Goal: Task Accomplishment & Management: Use online tool/utility

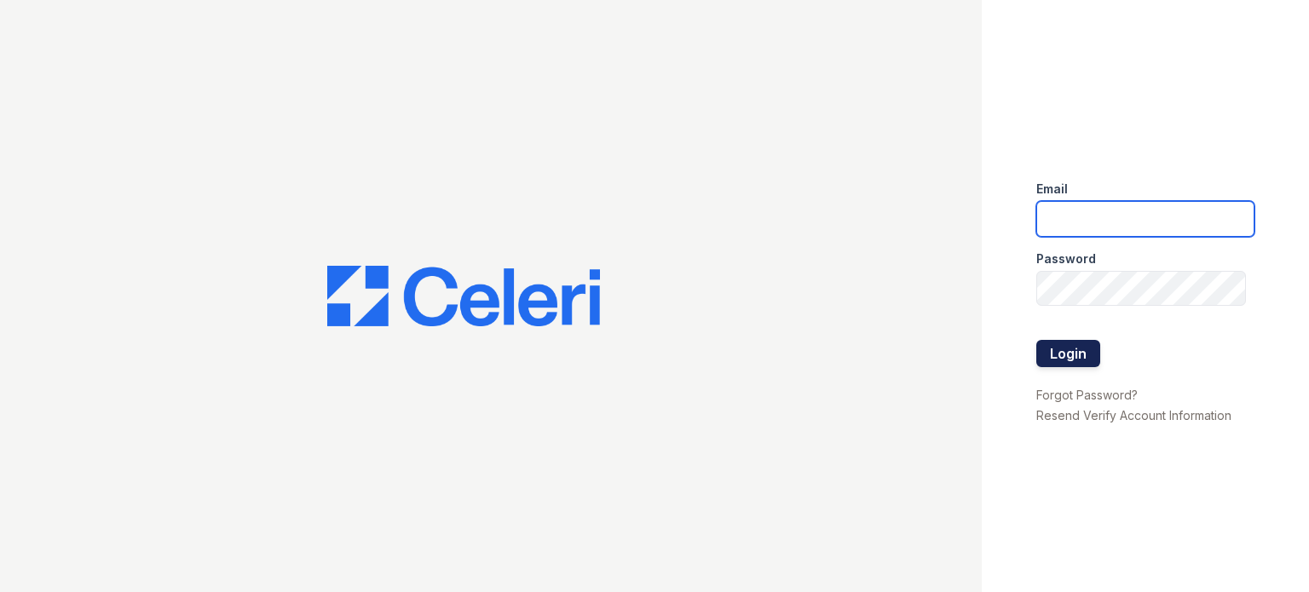
type input "[DOMAIN_NAME][EMAIL_ADDRESS][DOMAIN_NAME]"
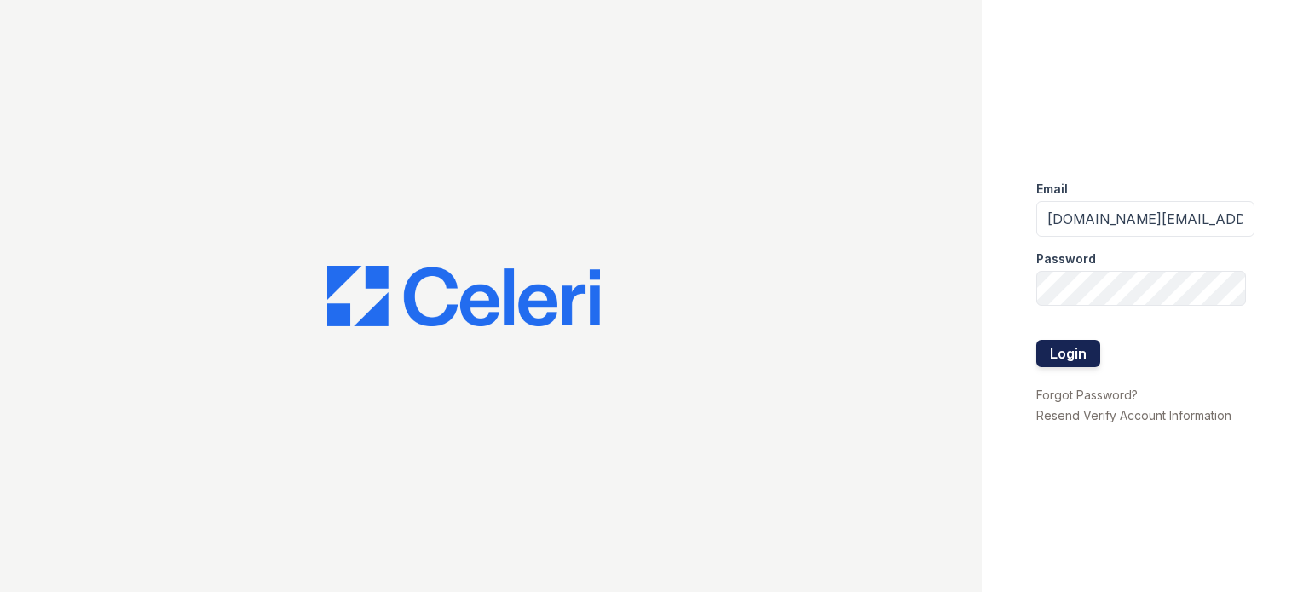
click at [1074, 357] on button "Login" at bounding box center [1068, 353] width 64 height 27
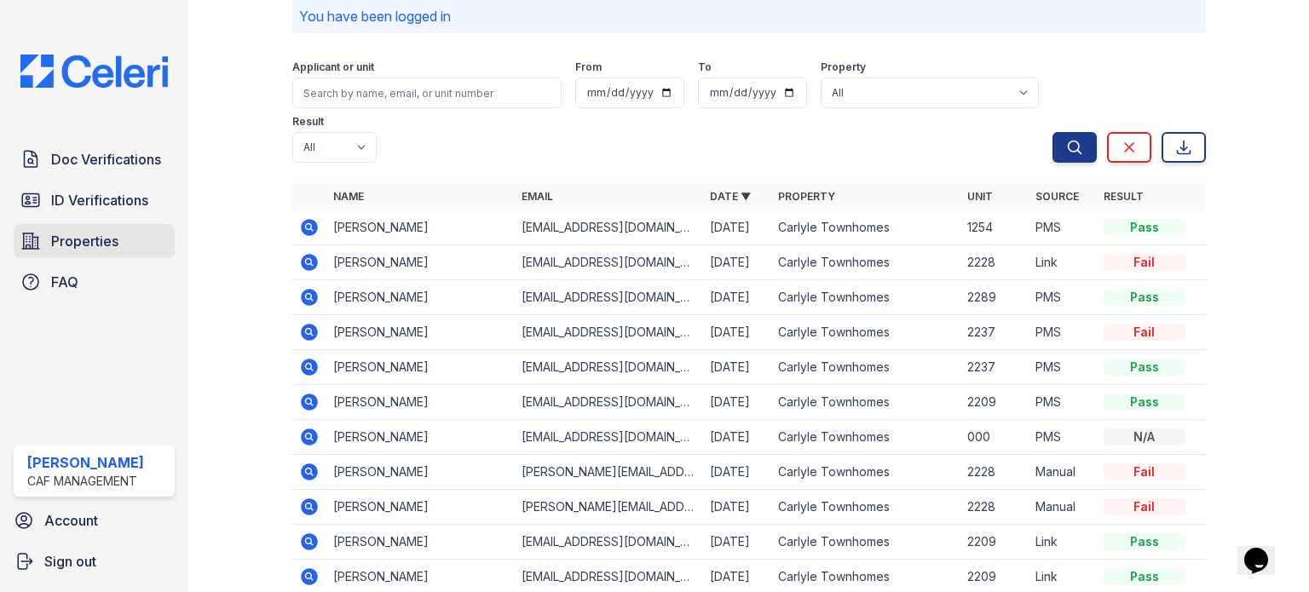
scroll to position [170, 0]
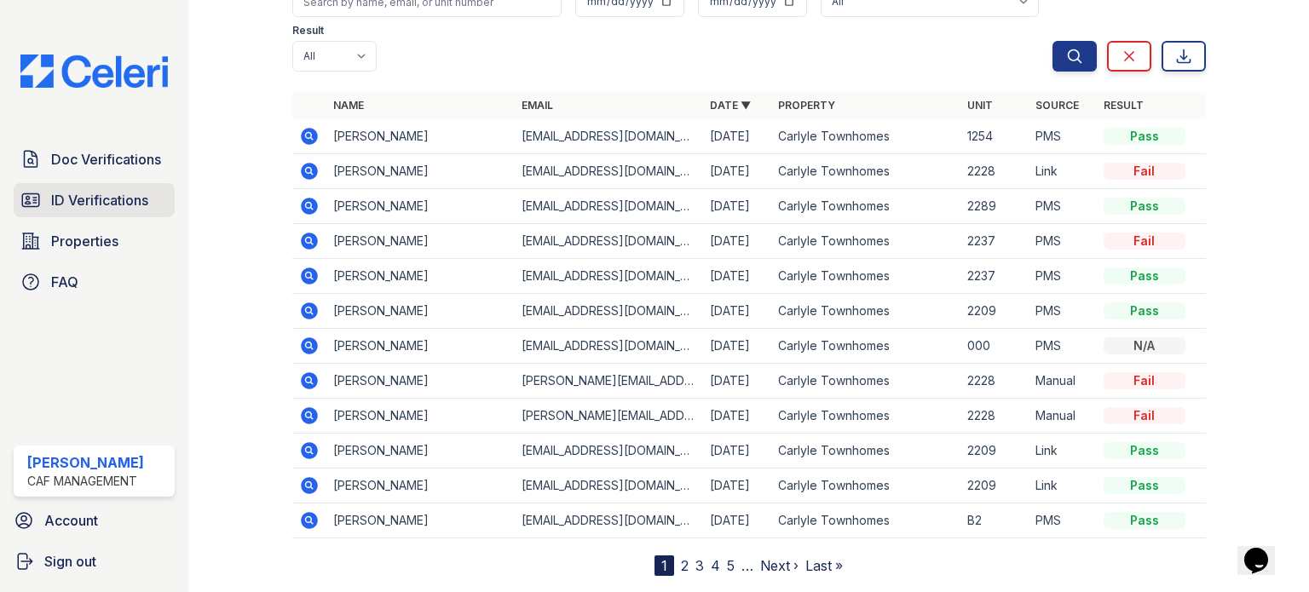
click at [85, 193] on span "ID Verifications" at bounding box center [99, 200] width 97 height 20
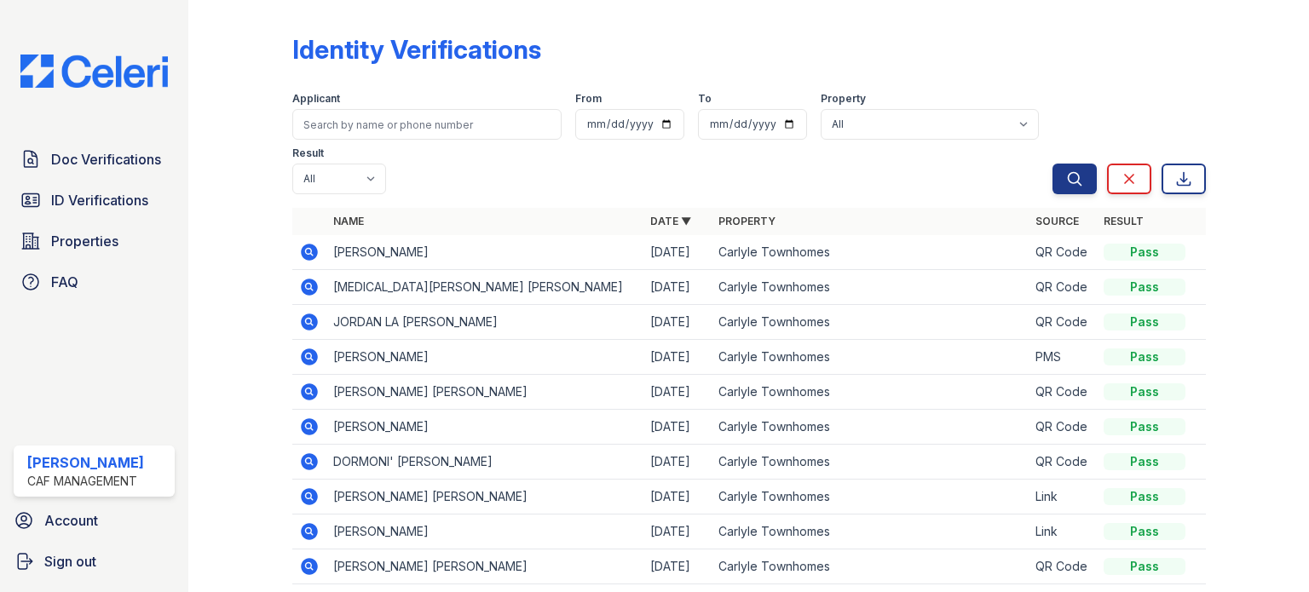
click at [578, 187] on div "Applicant From To Property All Carlyle Townhomes Result All Pass Fail Caution R…" at bounding box center [672, 139] width 760 height 109
click at [92, 244] on span "Properties" at bounding box center [84, 241] width 67 height 20
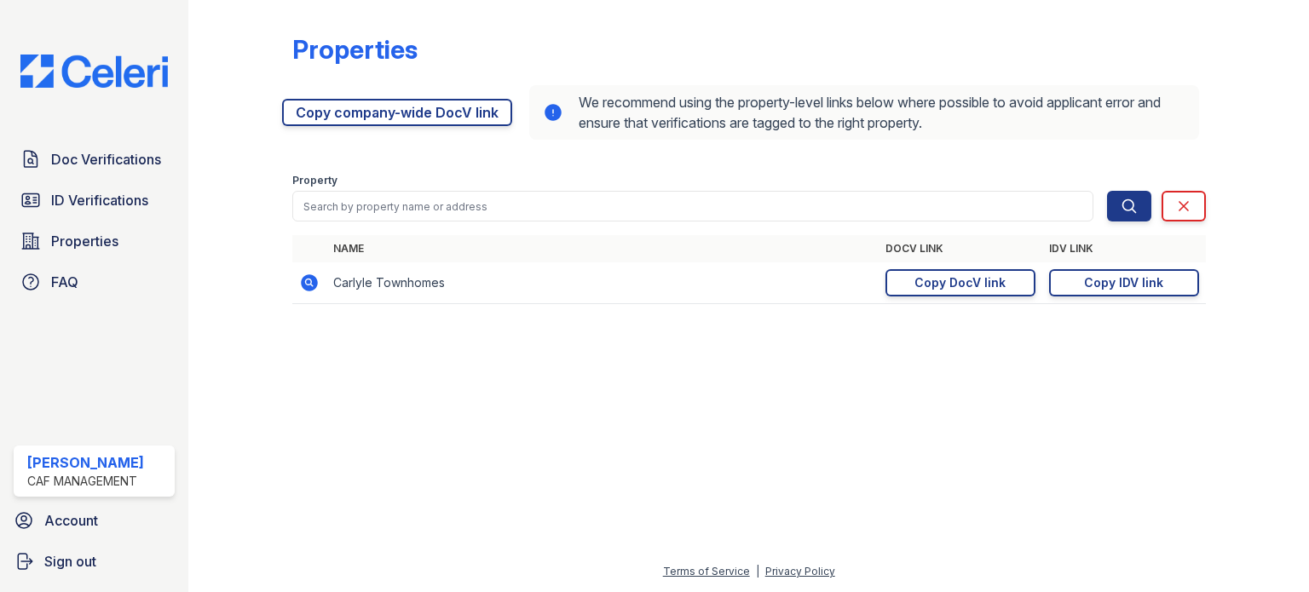
click at [702, 450] on div at bounding box center [749, 454] width 1066 height 213
drag, startPoint x: 3, startPoint y: 265, endPoint x: -85, endPoint y: 337, distance: 113.2
click at [1097, 279] on div "Copy IDV link" at bounding box center [1123, 282] width 79 height 17
click at [85, 195] on span "ID Verifications" at bounding box center [99, 200] width 97 height 20
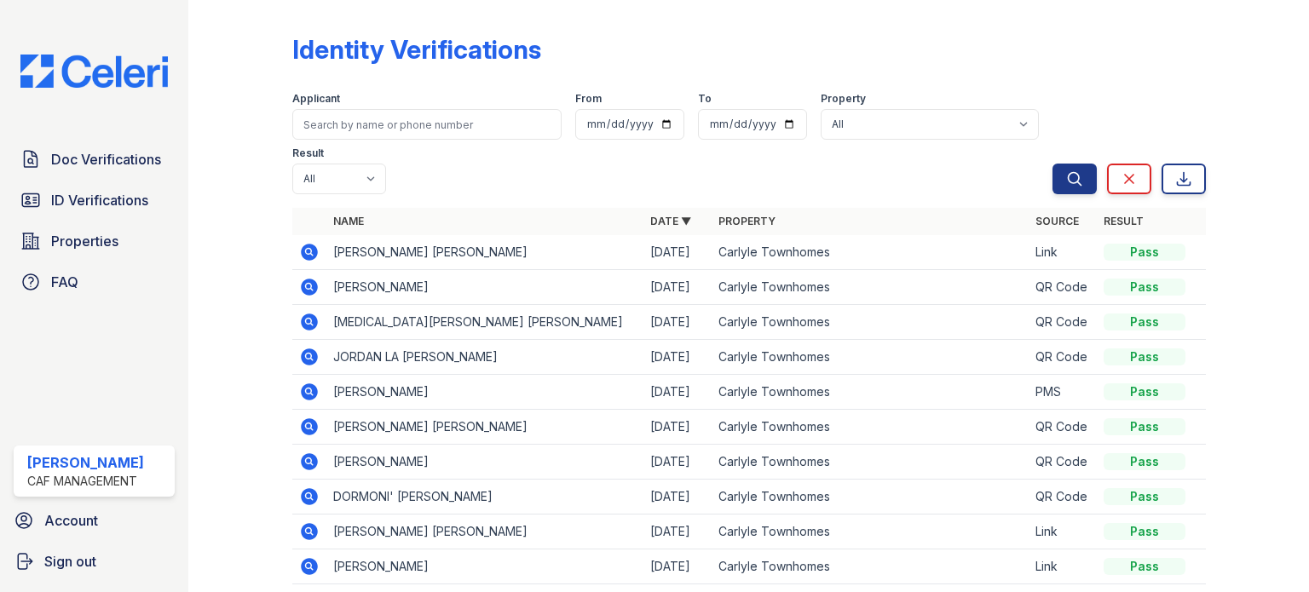
click at [261, 206] on div at bounding box center [254, 349] width 76 height 685
click at [250, 239] on div at bounding box center [254, 349] width 76 height 685
click at [88, 240] on span "Properties" at bounding box center [84, 241] width 67 height 20
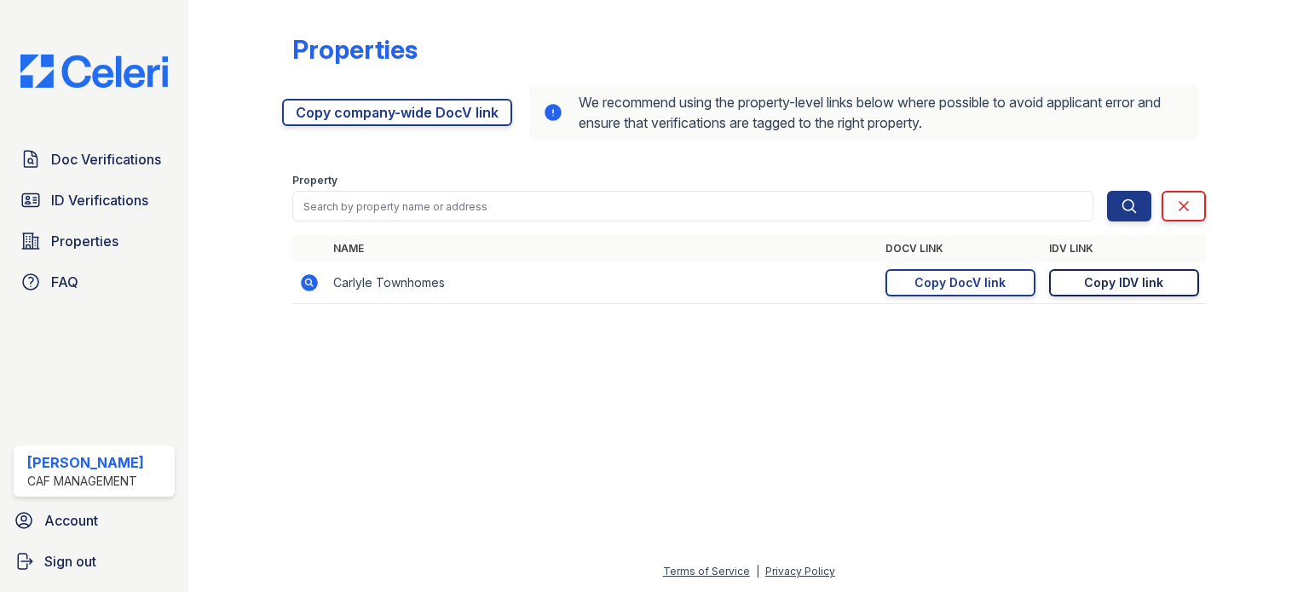
click at [1100, 288] on div "Copy IDV link" at bounding box center [1123, 282] width 79 height 17
click at [83, 200] on span "ID Verifications" at bounding box center [99, 200] width 97 height 20
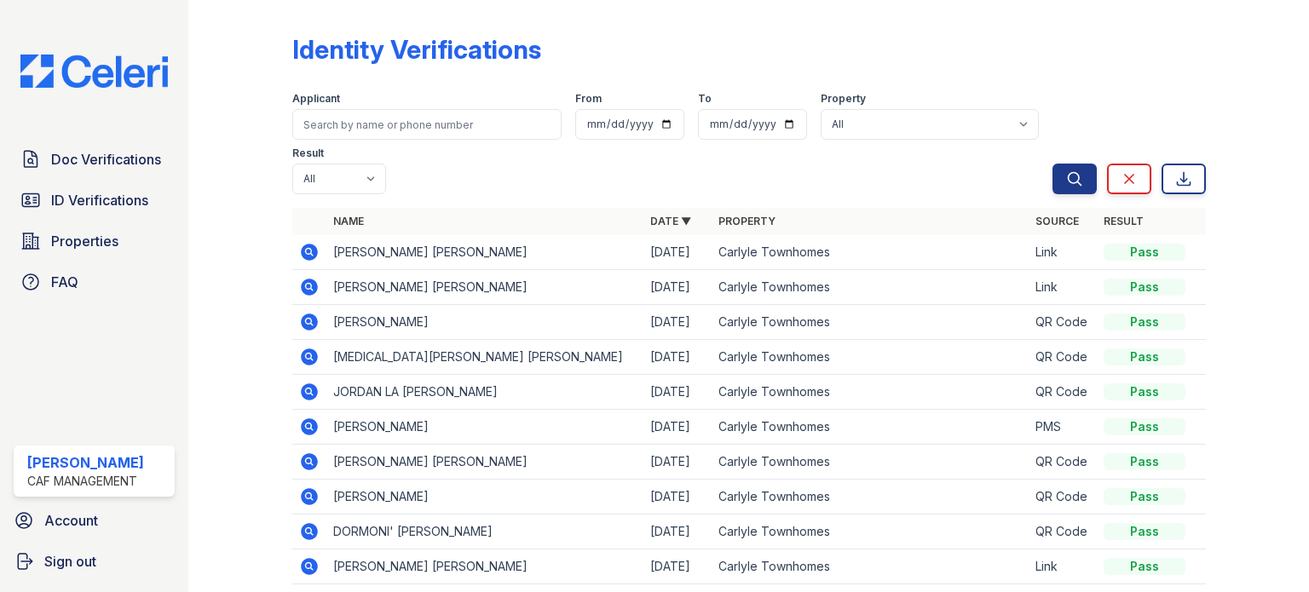
click at [252, 214] on div at bounding box center [254, 349] width 76 height 685
click at [251, 205] on div at bounding box center [254, 349] width 76 height 685
